Goal: Task Accomplishment & Management: Complete application form

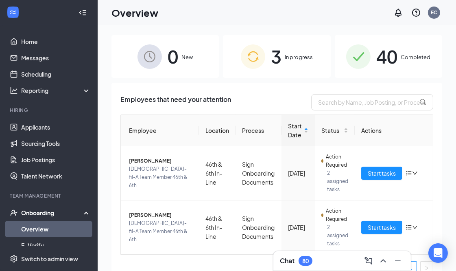
click at [272, 51] on span "3" at bounding box center [276, 56] width 11 height 28
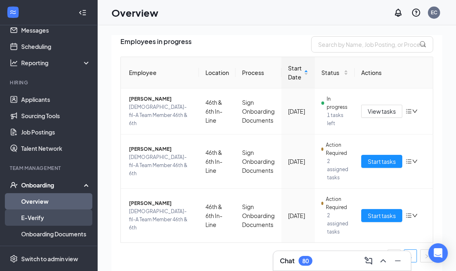
scroll to position [92, 0]
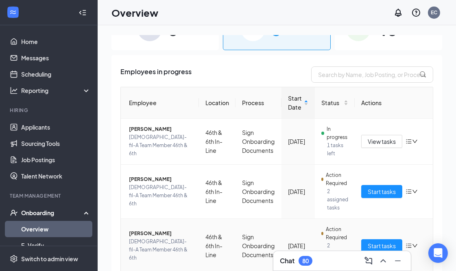
scroll to position [58, 0]
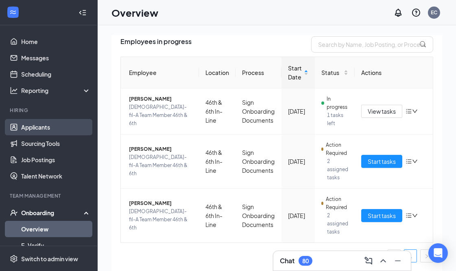
click at [50, 127] on link "Applicants" at bounding box center [56, 127] width 70 height 16
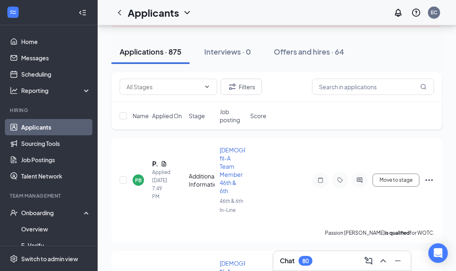
scroll to position [45, 0]
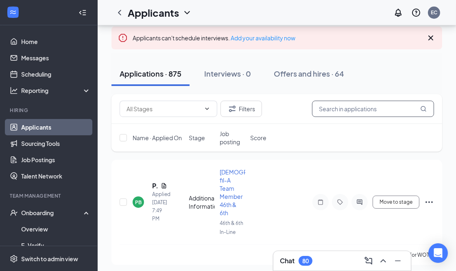
click at [379, 108] on input "text" at bounding box center [373, 108] width 122 height 16
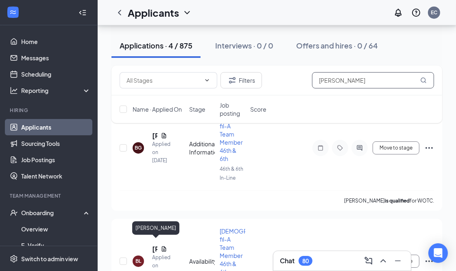
scroll to position [45, 0]
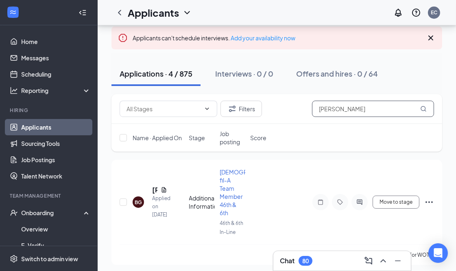
type input "[PERSON_NAME]"
click at [429, 197] on icon "Ellipses" at bounding box center [429, 202] width 10 height 10
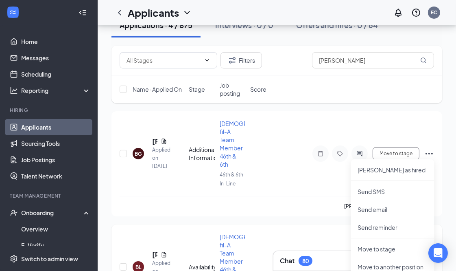
scroll to position [0, 0]
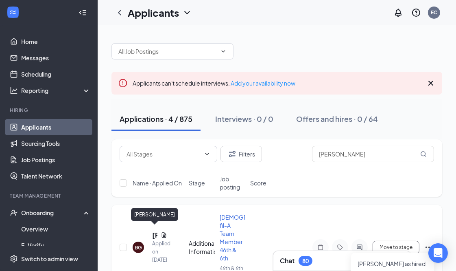
click at [154, 232] on h5 "[PERSON_NAME]" at bounding box center [154, 234] width 5 height 9
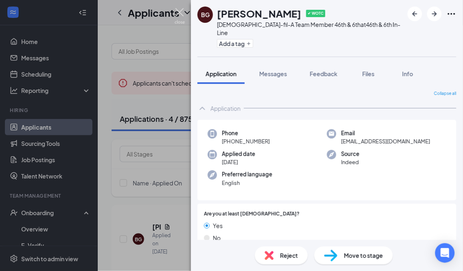
click at [177, 11] on img at bounding box center [180, 16] width 10 height 16
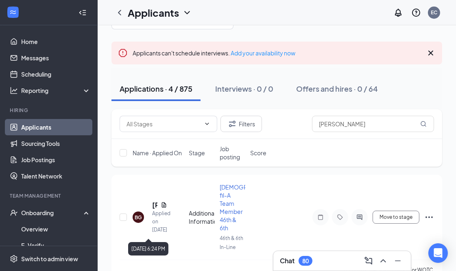
scroll to position [90, 0]
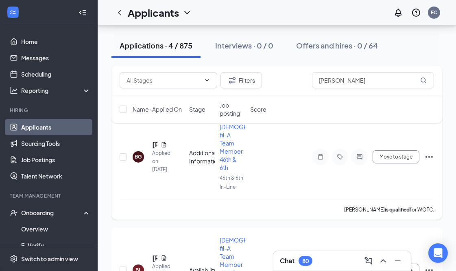
click at [426, 155] on icon "Ellipses" at bounding box center [429, 157] width 10 height 10
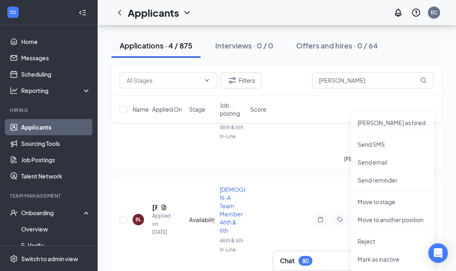
scroll to position [135, 0]
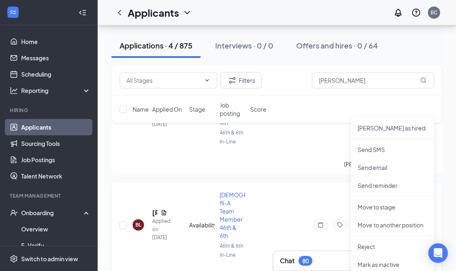
click at [229, 214] on span "[DEMOGRAPHIC_DATA]-fil-A Team Member 46th & 6th" at bounding box center [253, 215] width 66 height 48
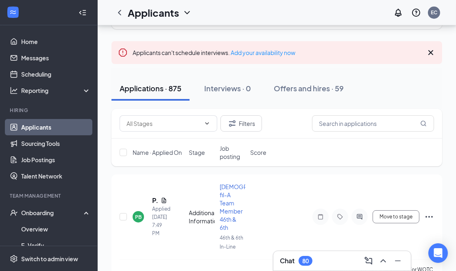
scroll to position [45, 0]
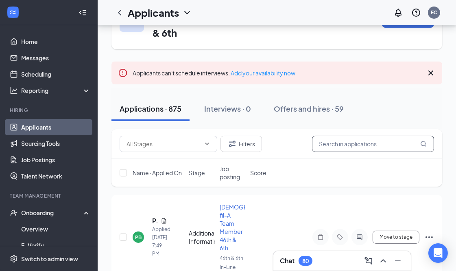
click at [332, 135] on input "text" at bounding box center [373, 143] width 122 height 16
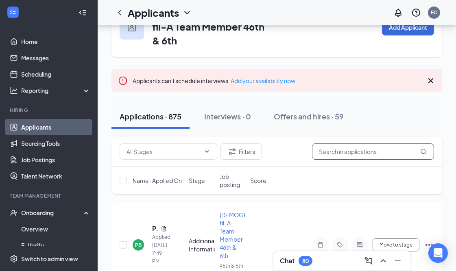
scroll to position [0, 0]
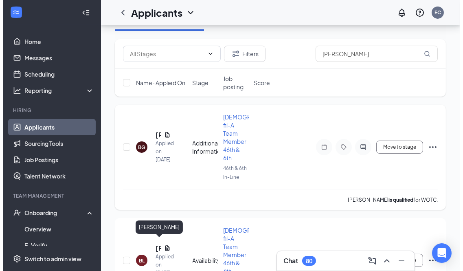
scroll to position [45, 0]
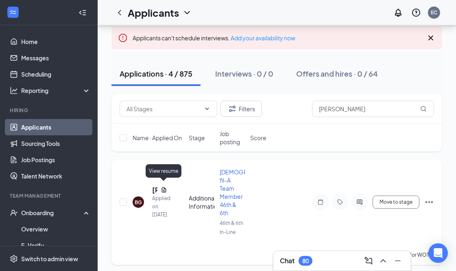
click at [163, 186] on icon "Document" at bounding box center [164, 189] width 7 height 7
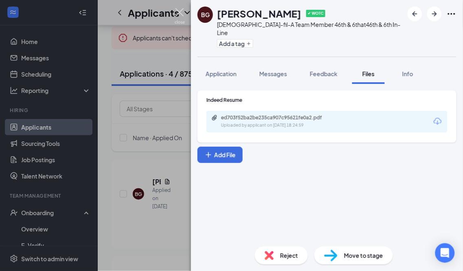
click at [182, 12] on img at bounding box center [180, 16] width 10 height 16
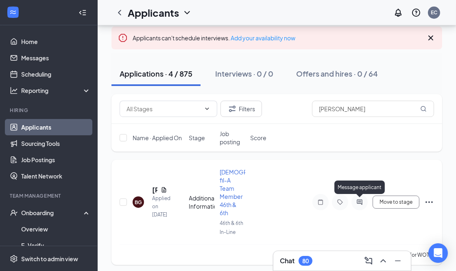
click at [361, 200] on icon "ActiveChat" at bounding box center [360, 202] width 10 height 7
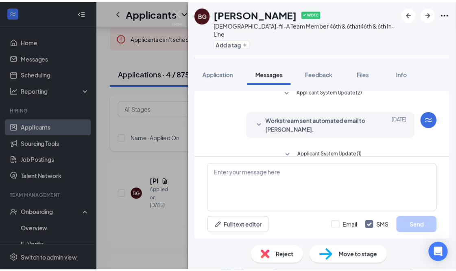
scroll to position [149, 0]
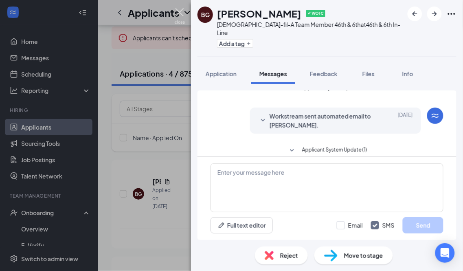
click at [184, 10] on img at bounding box center [180, 16] width 10 height 16
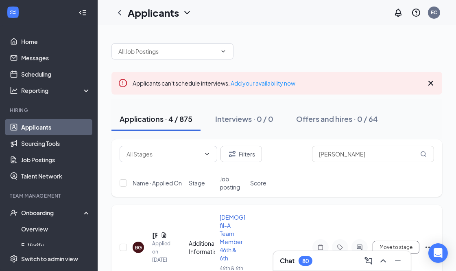
scroll to position [90, 0]
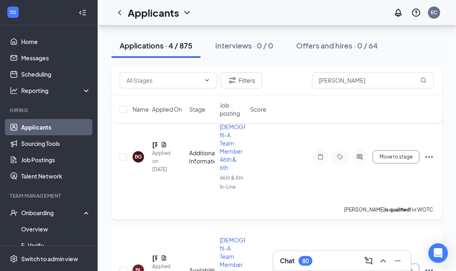
click at [431, 155] on icon "Ellipses" at bounding box center [429, 157] width 10 height 10
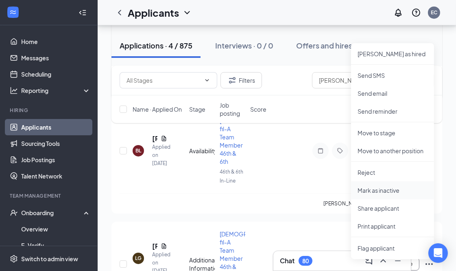
scroll to position [226, 0]
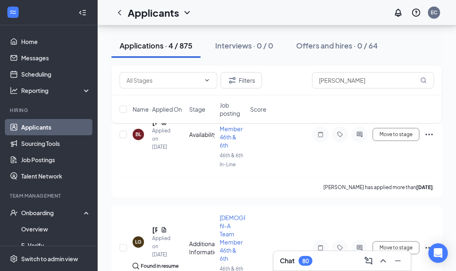
click at [290, 196] on div "BG [PERSON_NAME] Applied on [DATE] Additional Information [DEMOGRAPHIC_DATA]-fi…" at bounding box center [276, 201] width 331 height 444
click at [37, 161] on link "Job Postings" at bounding box center [56, 159] width 70 height 16
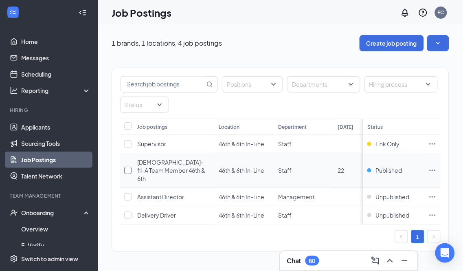
click at [129, 169] on input "checkbox" at bounding box center [127, 169] width 7 height 7
checkbox input "true"
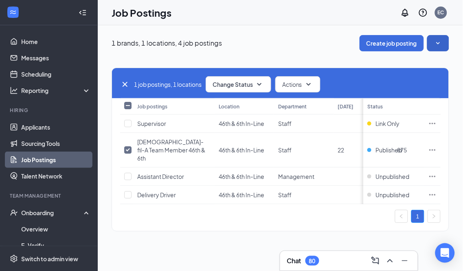
click at [436, 46] on icon "SmallChevronDown" at bounding box center [438, 43] width 8 height 8
click at [380, 44] on button "Create job posting" at bounding box center [391, 43] width 64 height 16
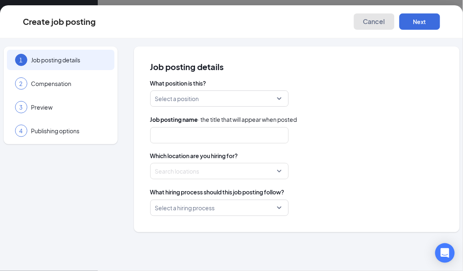
click at [372, 25] on span "Cancel" at bounding box center [374, 21] width 22 height 8
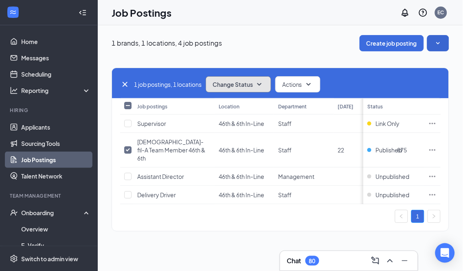
click at [252, 85] on span "Change Status" at bounding box center [232, 84] width 40 height 6
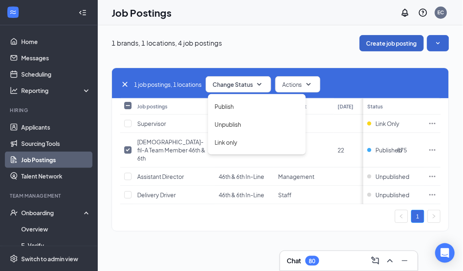
click at [408, 43] on button "Create job posting" at bounding box center [391, 43] width 64 height 16
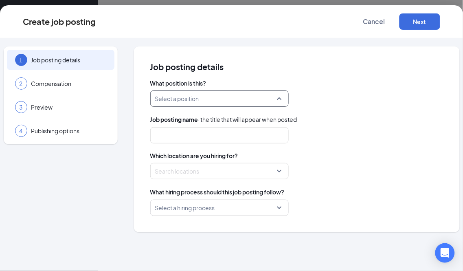
click at [234, 100] on input "search" at bounding box center [216, 98] width 123 height 15
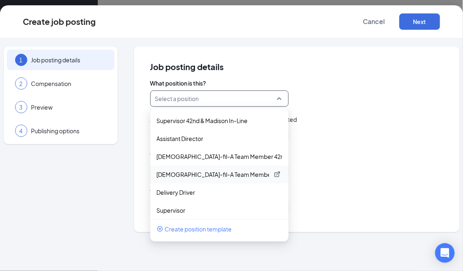
click at [242, 174] on p "[DEMOGRAPHIC_DATA]-fil-A Team Member 46th & 6th" at bounding box center [213, 174] width 112 height 8
type input "[DEMOGRAPHIC_DATA]-fil-A Team Member 46th & 6th"
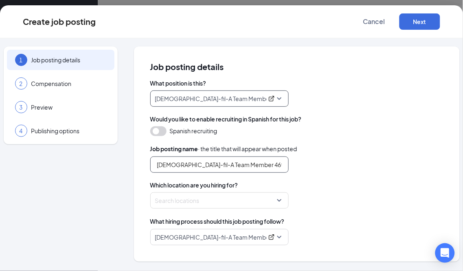
click at [203, 168] on input "[DEMOGRAPHIC_DATA]-fil-A Team Member 46th & 6th" at bounding box center [219, 164] width 138 height 16
click at [226, 202] on div at bounding box center [216, 200] width 123 height 13
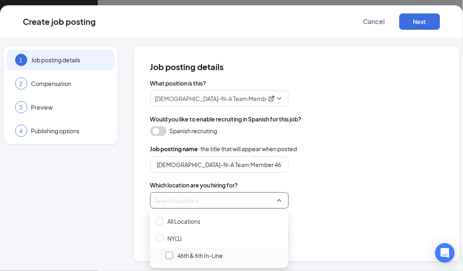
click at [169, 255] on div at bounding box center [169, 254] width 7 height 7
click at [209, 251] on span "46th & 6th In-Line" at bounding box center [200, 255] width 46 height 8
click at [199, 255] on span "46th & 6th In-Line" at bounding box center [200, 255] width 46 height 8
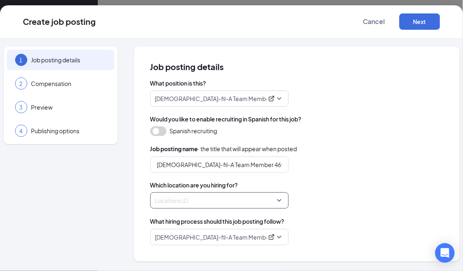
click at [278, 203] on div "Locations (1)" at bounding box center [219, 200] width 138 height 16
click at [221, 204] on div at bounding box center [216, 200] width 123 height 13
click at [279, 199] on div "Locations (1)" at bounding box center [219, 200] width 138 height 16
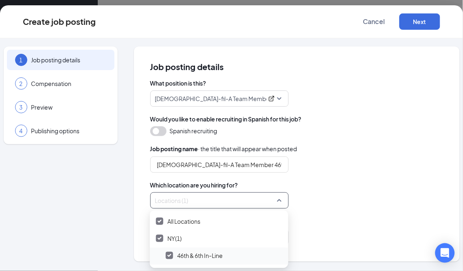
click at [183, 254] on span "46th & 6th In-Line" at bounding box center [200, 255] width 46 height 8
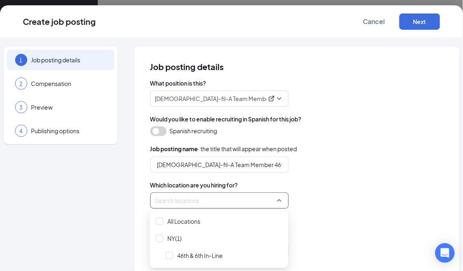
click at [183, 254] on span "46th & 6th In-Line" at bounding box center [200, 255] width 46 height 8
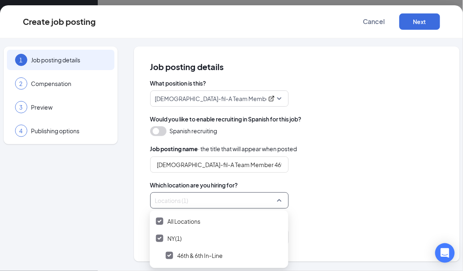
click at [314, 238] on div "[DEMOGRAPHIC_DATA]-fil-A Team Member 46th & 6th" at bounding box center [296, 237] width 293 height 16
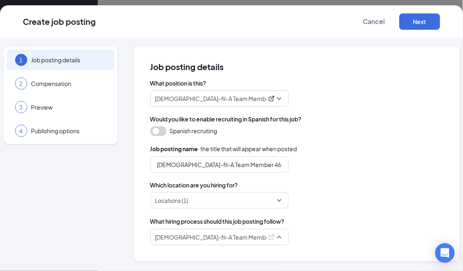
click at [278, 236] on span "[DEMOGRAPHIC_DATA]-fil-A Team Member 46th & 6th" at bounding box center [219, 236] width 129 height 15
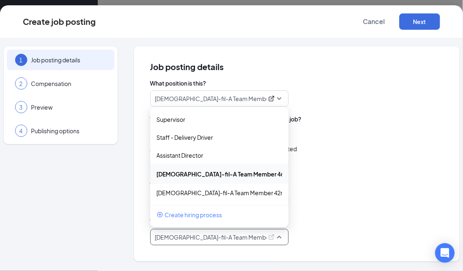
click at [306, 218] on div "What hiring process should this job posting follow?" at bounding box center [296, 220] width 293 height 9
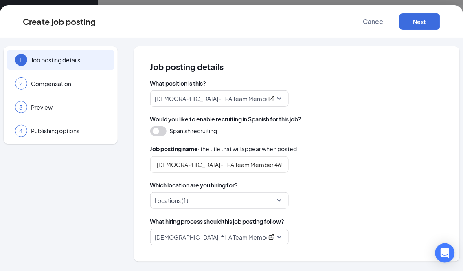
click at [281, 201] on div "Locations (1)" at bounding box center [219, 200] width 138 height 16
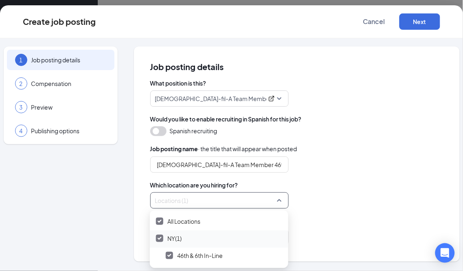
click at [159, 235] on div at bounding box center [159, 237] width 7 height 7
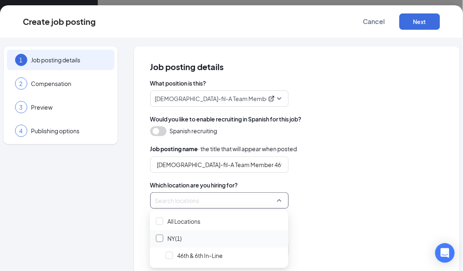
click at [162, 237] on div at bounding box center [159, 237] width 7 height 7
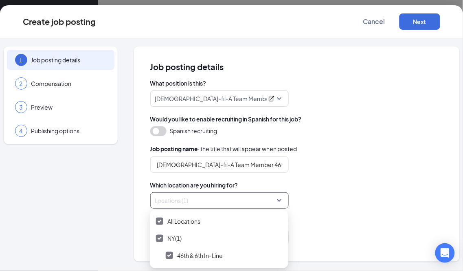
click at [315, 205] on div "Locations (1)" at bounding box center [296, 200] width 293 height 16
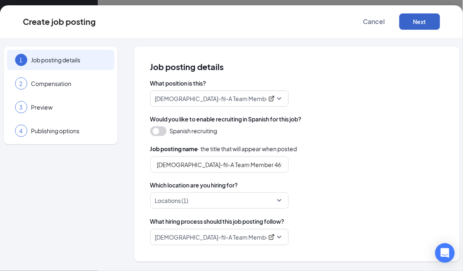
click at [414, 23] on button "Next" at bounding box center [419, 21] width 41 height 16
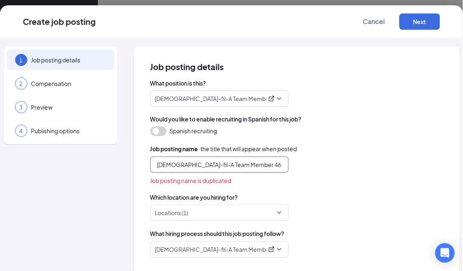
click at [263, 163] on input "[DEMOGRAPHIC_DATA]-fil-A Team Member 46th & 6th" at bounding box center [219, 164] width 138 height 16
drag, startPoint x: 262, startPoint y: 163, endPoint x: 154, endPoint y: 166, distance: 108.7
click at [154, 166] on input "[DEMOGRAPHIC_DATA]-fil-A Team Member 46th & 6th" at bounding box center [219, 164] width 138 height 16
click at [278, 165] on input "text" at bounding box center [219, 164] width 138 height 16
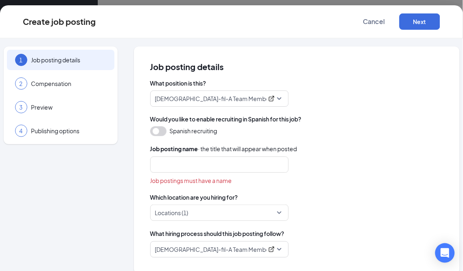
click at [277, 179] on div "Job postings must have a name" at bounding box center [296, 180] width 293 height 9
click at [280, 164] on input "text" at bounding box center [219, 164] width 138 height 16
click at [267, 167] on input "text" at bounding box center [219, 164] width 138 height 16
click at [368, 24] on span "Cancel" at bounding box center [374, 21] width 22 height 8
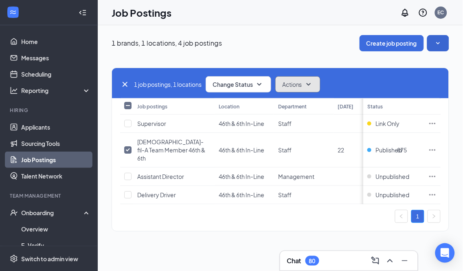
click at [302, 87] on span "Actions" at bounding box center [292, 84] width 20 height 8
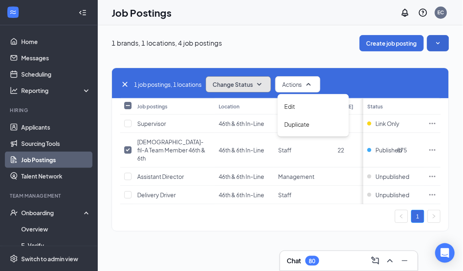
click at [249, 86] on span "Change Status" at bounding box center [232, 84] width 40 height 6
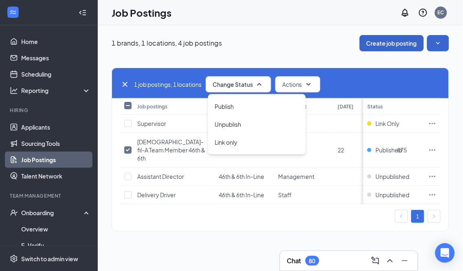
click at [395, 44] on button "Create job posting" at bounding box center [391, 43] width 64 height 16
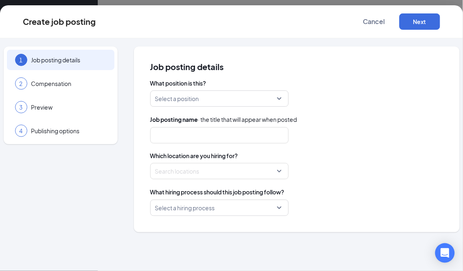
click at [203, 98] on input "search" at bounding box center [216, 98] width 123 height 15
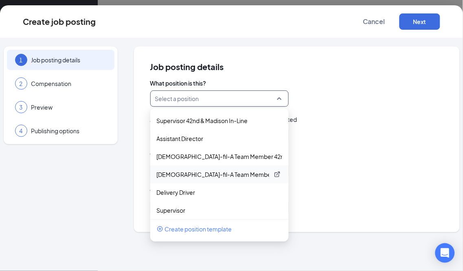
click at [249, 174] on p "[DEMOGRAPHIC_DATA]-fil-A Team Member 46th & 6th" at bounding box center [213, 174] width 112 height 8
type input "[DEMOGRAPHIC_DATA]-fil-A Team Member 46th & 6th"
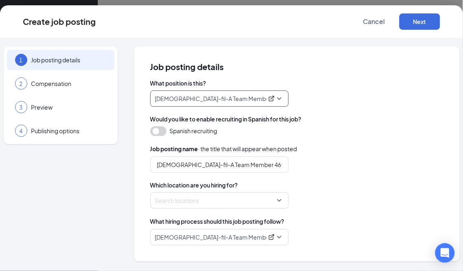
click at [221, 197] on div at bounding box center [216, 200] width 123 height 13
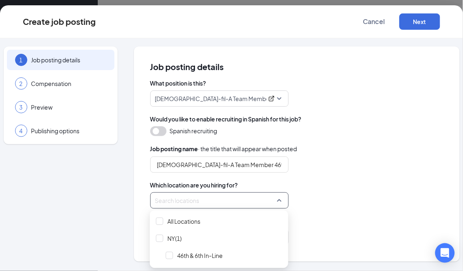
click at [280, 199] on div "Search locations" at bounding box center [219, 200] width 138 height 16
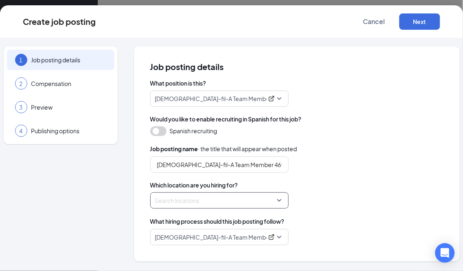
click at [278, 201] on div at bounding box center [216, 200] width 123 height 13
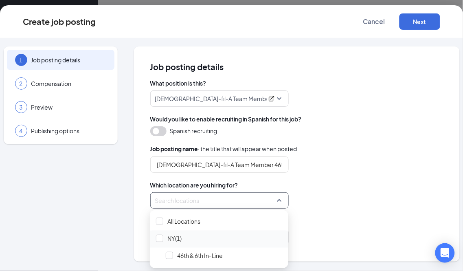
click at [165, 235] on span "NY(1)" at bounding box center [219, 237] width 132 height 15
click at [403, 193] on div "Locations (1)" at bounding box center [296, 200] width 293 height 16
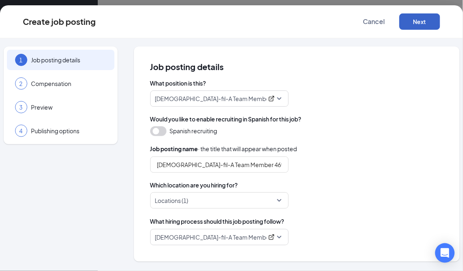
click at [420, 26] on button "Next" at bounding box center [419, 21] width 41 height 16
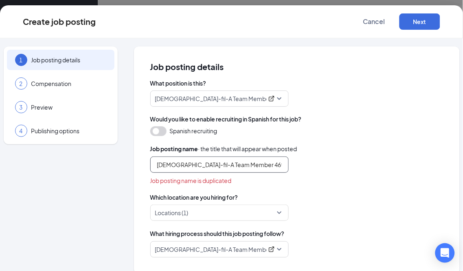
drag, startPoint x: 257, startPoint y: 167, endPoint x: 137, endPoint y: 168, distance: 119.6
click at [137, 168] on div "Job posting details What position is this? [DEMOGRAPHIC_DATA]-fil-A Team Member…" at bounding box center [296, 159] width 325 height 227
click at [242, 167] on input "text" at bounding box center [219, 164] width 138 height 16
click at [253, 167] on input "text" at bounding box center [219, 164] width 138 height 16
click at [275, 98] on span "[DEMOGRAPHIC_DATA]-fil-A Team Member 46th & 6th" at bounding box center [219, 98] width 129 height 15
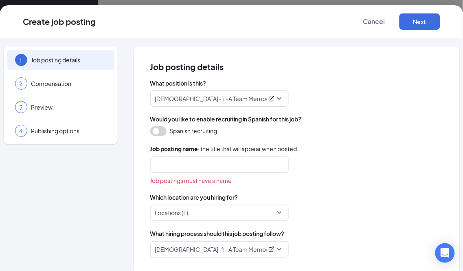
click at [384, 184] on div "Job postings must have a name" at bounding box center [296, 180] width 293 height 9
click at [218, 168] on input "text" at bounding box center [219, 164] width 138 height 16
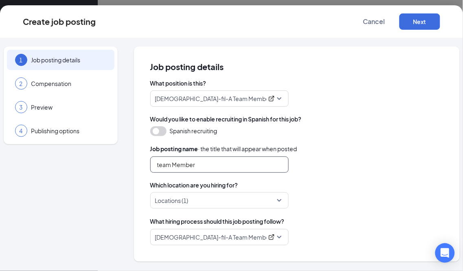
click at [161, 161] on input "team Member" at bounding box center [219, 164] width 138 height 16
click at [158, 161] on input "team Member" at bounding box center [219, 164] width 138 height 16
type input "Team Member"
click at [375, 181] on div "What position is this? [DEMOGRAPHIC_DATA]-fil-A Team Member 46th & 6th 225260 1…" at bounding box center [296, 162] width 293 height 166
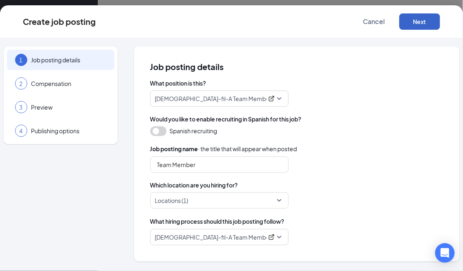
click at [422, 22] on button "Next" at bounding box center [419, 21] width 41 height 16
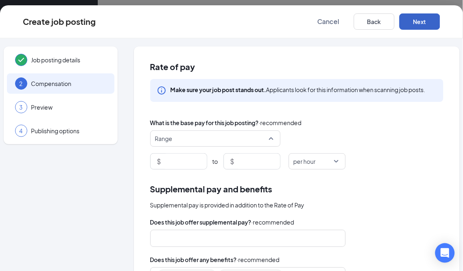
click at [269, 138] on span "Range" at bounding box center [215, 138] width 120 height 15
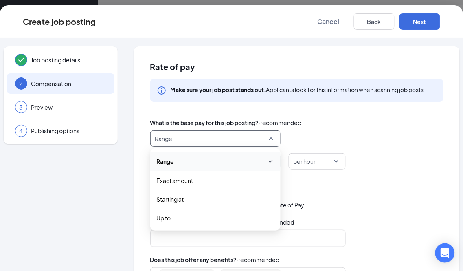
click at [328, 135] on div "Range range exact_rate Range Exact amount Starting at Up to" at bounding box center [296, 138] width 293 height 16
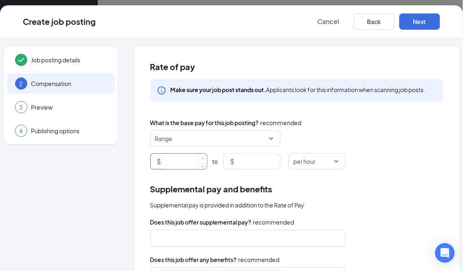
type input "1"
click at [198, 160] on span "Increase Value" at bounding box center [202, 157] width 9 height 9
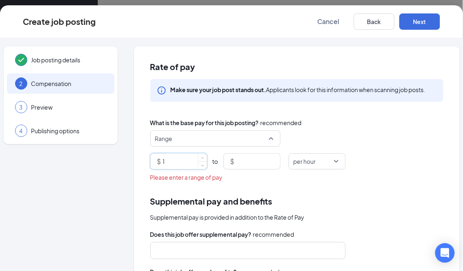
click at [218, 133] on span "Range" at bounding box center [211, 138] width 113 height 15
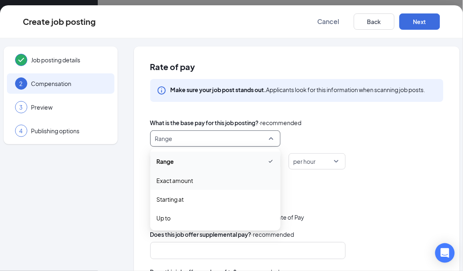
click at [180, 178] on span "Exact amount" at bounding box center [175, 180] width 37 height 9
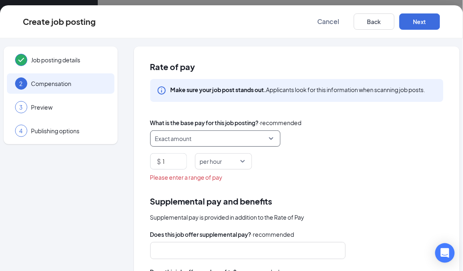
click at [263, 164] on div "$ 1 per hour" at bounding box center [296, 161] width 293 height 16
click at [228, 160] on span "per hour" at bounding box center [220, 160] width 40 height 15
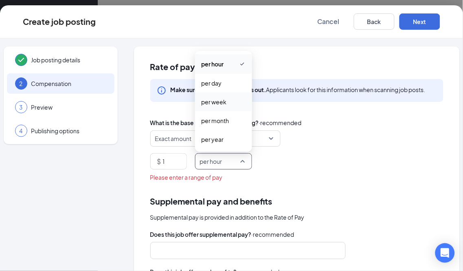
click at [221, 103] on span "per week" at bounding box center [213, 101] width 25 height 9
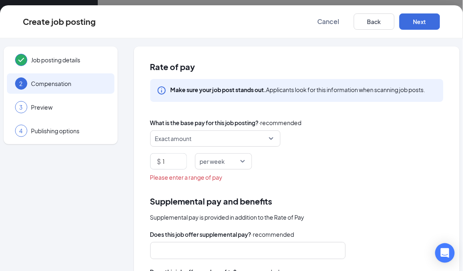
click at [304, 173] on div "Please enter a range of pay" at bounding box center [296, 177] width 293 height 9
click at [266, 135] on span "Exact amount" at bounding box center [215, 138] width 120 height 15
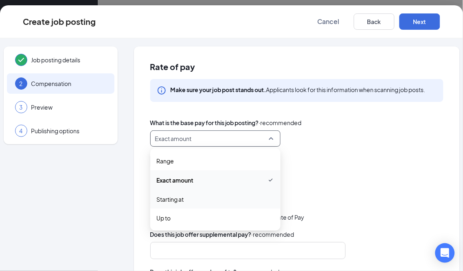
click at [183, 196] on span "Starting at" at bounding box center [215, 198] width 117 height 9
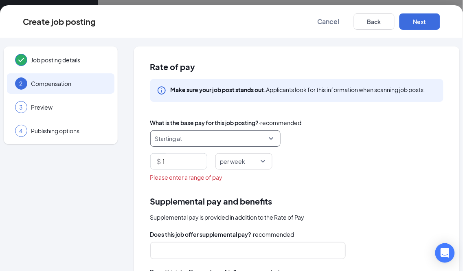
click at [314, 172] on div "What is the base pay for this job posting? · recommended starting_at Starting a…" at bounding box center [296, 149] width 293 height 63
click at [177, 163] on input "1" at bounding box center [185, 160] width 44 height 15
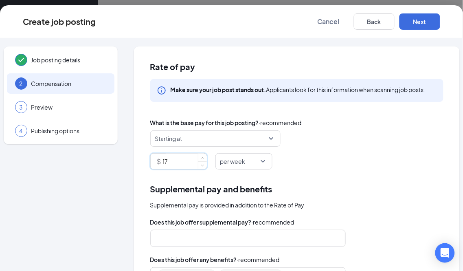
type input "17"
click at [331, 157] on div "$ 17 per week day week month per hour per day per week per month per year" at bounding box center [296, 161] width 293 height 16
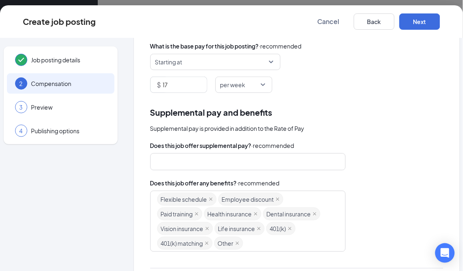
scroll to position [90, 0]
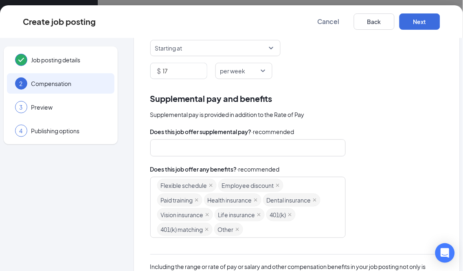
click at [260, 72] on span "per week" at bounding box center [243, 70] width 47 height 15
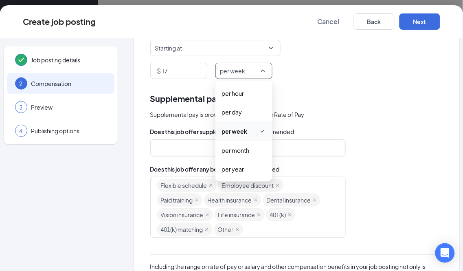
click at [352, 101] on div "Supplemental pay and benefits" at bounding box center [296, 98] width 293 height 13
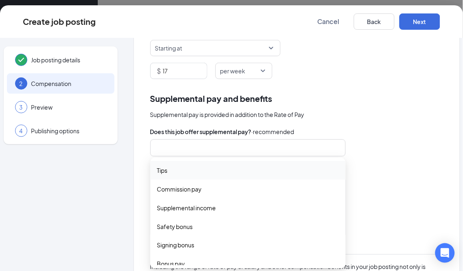
click at [297, 145] on div at bounding box center [244, 147] width 174 height 13
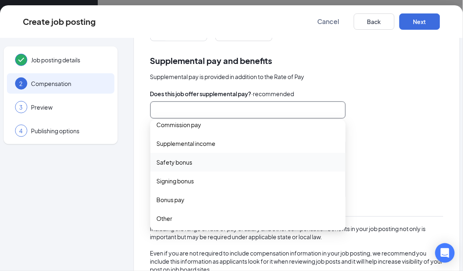
scroll to position [151, 0]
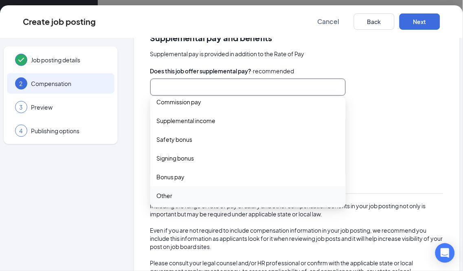
click at [167, 200] on div "Other" at bounding box center [247, 195] width 195 height 19
click at [414, 167] on div "Flexible schedule Employee discount Paid training Health insurance Dental insur…" at bounding box center [296, 146] width 293 height 61
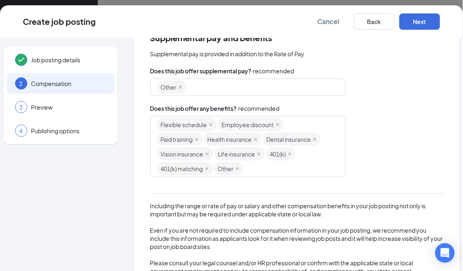
scroll to position [196, 0]
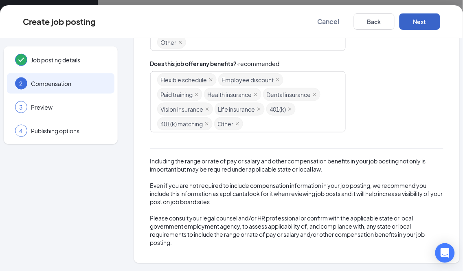
click at [421, 23] on button "Next" at bounding box center [419, 21] width 41 height 16
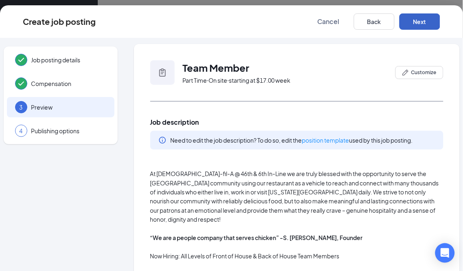
scroll to position [0, 0]
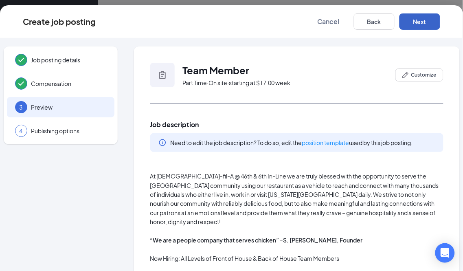
click at [419, 23] on button "Next" at bounding box center [419, 21] width 41 height 16
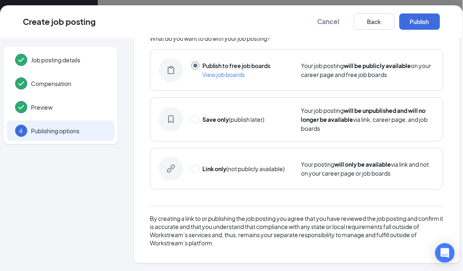
scroll to position [46, 0]
click at [341, 26] on button "Cancel" at bounding box center [328, 21] width 41 height 16
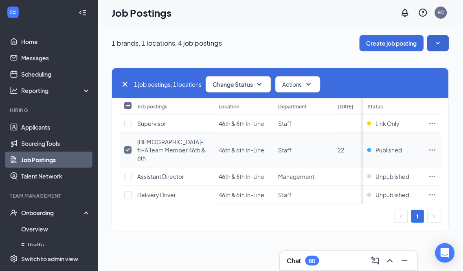
click at [127, 146] on input "checkbox" at bounding box center [127, 149] width 7 height 7
checkbox input "false"
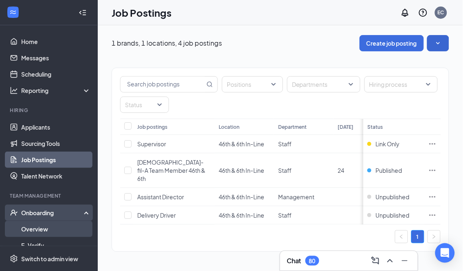
click at [49, 232] on link "Overview" at bounding box center [56, 229] width 70 height 16
